Goal: Task Accomplishment & Management: Manage account settings

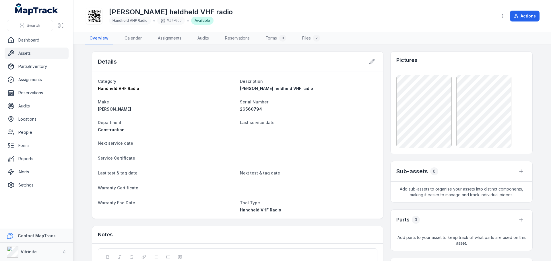
click at [22, 52] on link "Assets" at bounding box center [37, 53] width 64 height 11
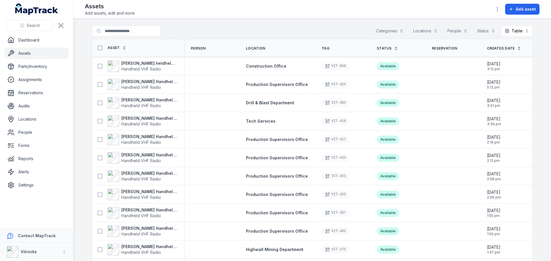
click at [394, 47] on icon at bounding box center [396, 48] width 4 height 4
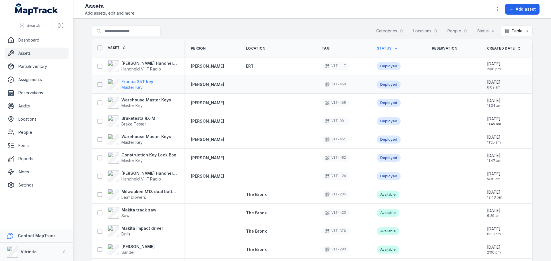
click at [128, 83] on strong "Franna 25T key" at bounding box center [137, 82] width 32 height 6
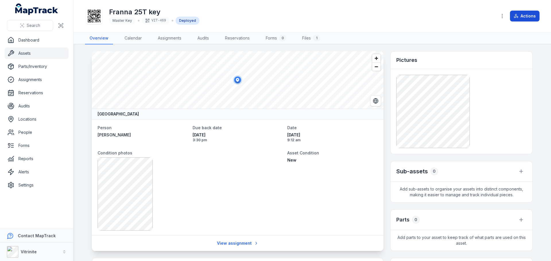
click at [524, 14] on button "Actions" at bounding box center [525, 16] width 30 height 11
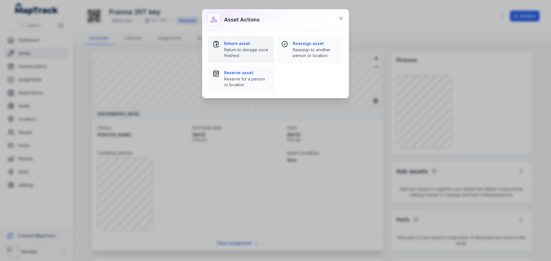
click at [242, 51] on span "Return to storage once finished" at bounding box center [247, 52] width 46 height 11
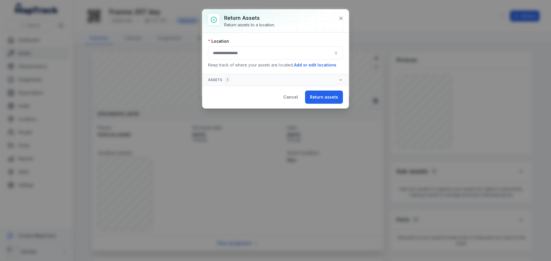
click at [224, 56] on button "button" at bounding box center [275, 52] width 135 height 13
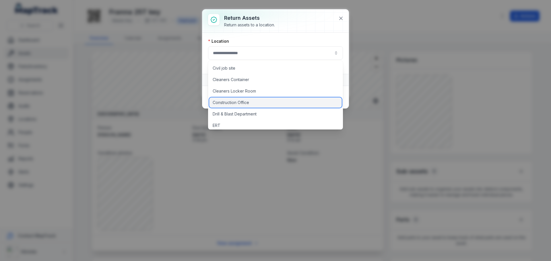
click at [226, 100] on span "Construction Office" at bounding box center [231, 103] width 36 height 6
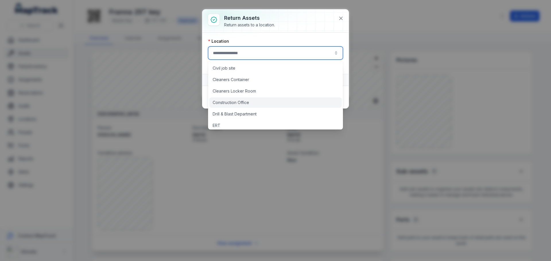
type input "**********"
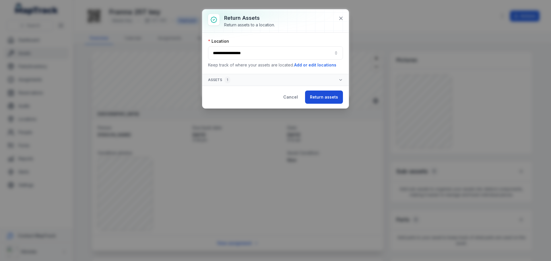
click at [322, 97] on button "Return assets" at bounding box center [324, 97] width 38 height 13
